Goal: Task Accomplishment & Management: Use online tool/utility

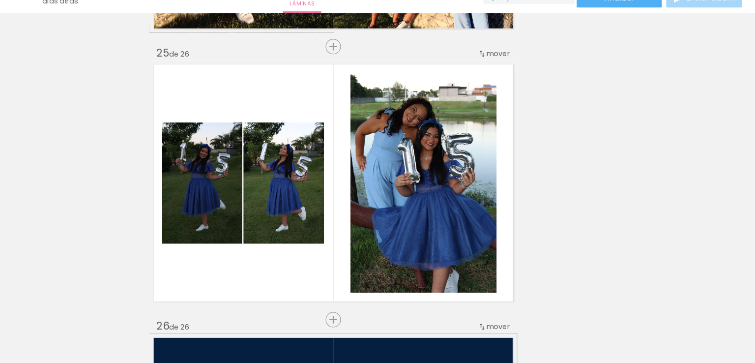
scroll to position [0, 3842]
